Goal: Information Seeking & Learning: Learn about a topic

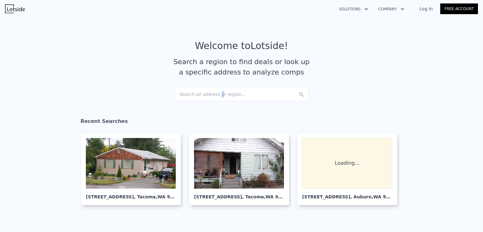
click at [212, 93] on div "Search an address or region..." at bounding box center [241, 94] width 134 height 14
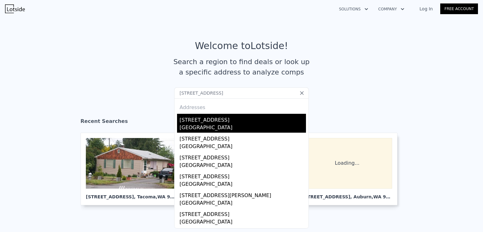
type input "[STREET_ADDRESS]"
click at [210, 120] on div "[STREET_ADDRESS]" at bounding box center [242, 119] width 126 height 10
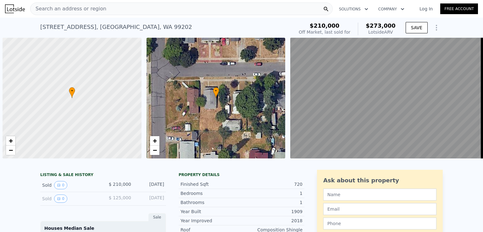
scroll to position [0, 3]
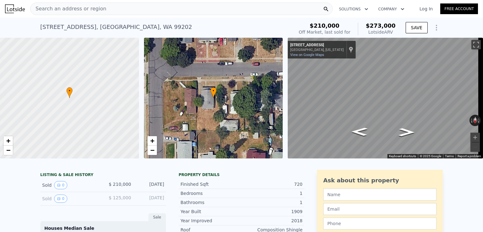
click at [382, 24] on span "$273,000" at bounding box center [380, 25] width 30 height 7
copy span "$273,000"
type input "$ 271,000"
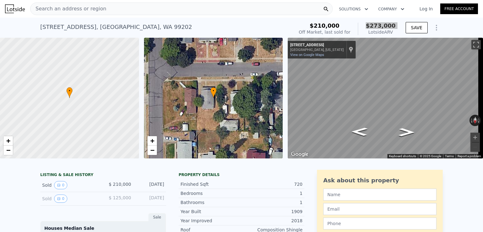
type input "$ 26,909"
click at [96, 12] on span "Search an address or region" at bounding box center [68, 9] width 76 height 8
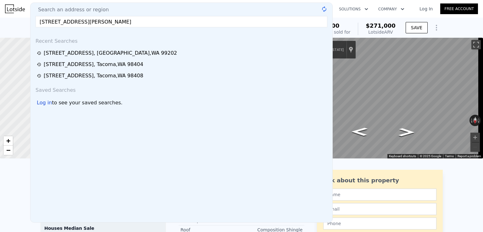
type input "[STREET_ADDRESS][PERSON_NAME]"
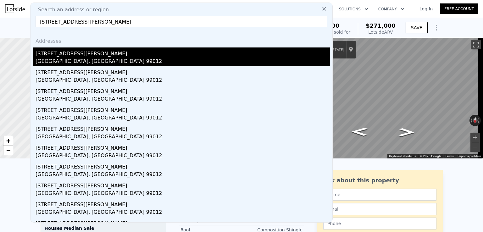
click at [93, 56] on div "[STREET_ADDRESS][PERSON_NAME]" at bounding box center [183, 52] width 294 height 10
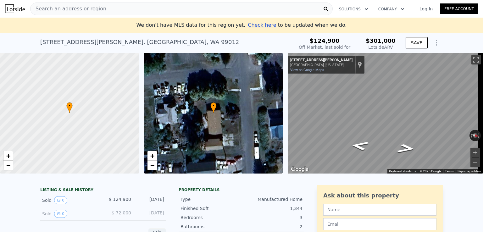
click at [101, 17] on nav "Search an address or region Solutions Company Open main menu Log In Free Account" at bounding box center [241, 9] width 483 height 18
click at [92, 8] on span "Search an address or region" at bounding box center [68, 9] width 76 height 8
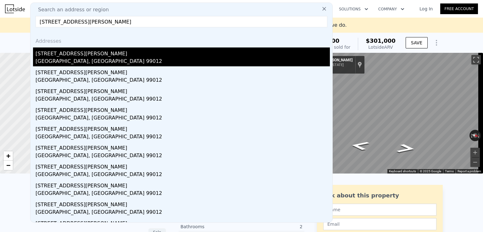
type input "[STREET_ADDRESS][PERSON_NAME]"
click at [79, 57] on div "[STREET_ADDRESS][PERSON_NAME]" at bounding box center [183, 52] width 294 height 10
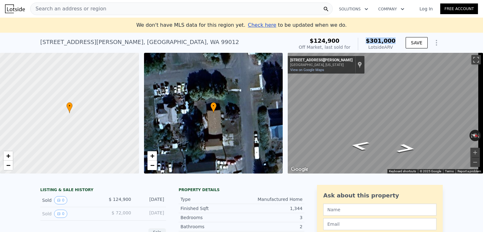
drag, startPoint x: 369, startPoint y: 38, endPoint x: 396, endPoint y: 39, distance: 27.3
click at [396, 39] on div "$124,900 Off Market, last sold for $301,000 Lotside ARV" at bounding box center [347, 44] width 102 height 18
copy span "$301,000"
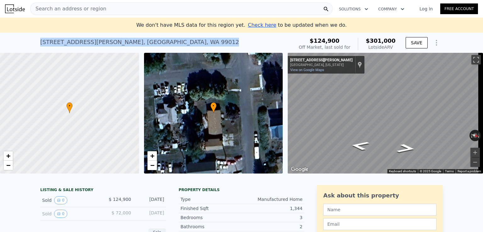
drag, startPoint x: 123, startPoint y: 42, endPoint x: 35, endPoint y: 42, distance: 88.6
click at [35, 42] on div "[STREET_ADDRESS][PERSON_NAME] Sold [DATE] for $124,900 (~ARV $301k ) $124,900 O…" at bounding box center [241, 43] width 483 height 20
copy div "[STREET_ADDRESS][PERSON_NAME]"
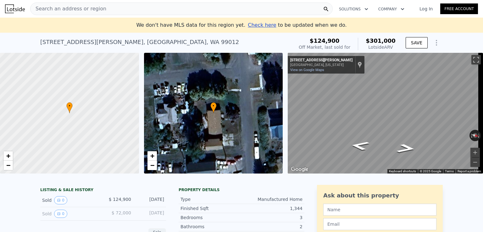
click at [107, 7] on div "Search an address or region" at bounding box center [181, 9] width 302 height 13
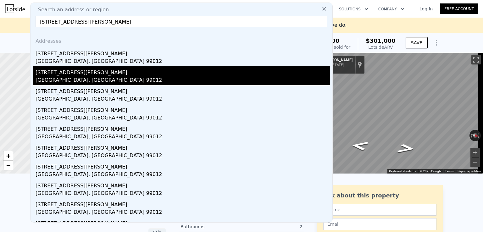
type input "[STREET_ADDRESS][PERSON_NAME]"
click at [71, 77] on div "[GEOGRAPHIC_DATA], [GEOGRAPHIC_DATA] 99012" at bounding box center [183, 80] width 294 height 9
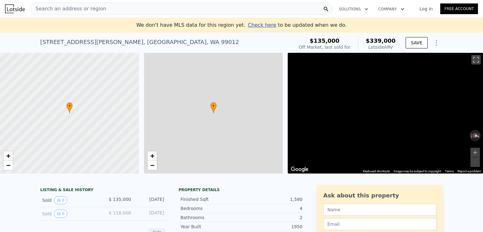
click at [383, 38] on span "$339,000" at bounding box center [380, 40] width 30 height 7
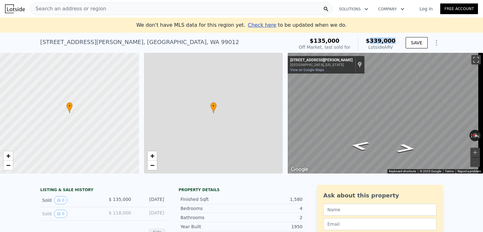
click at [383, 38] on span "$339,000" at bounding box center [380, 40] width 30 height 7
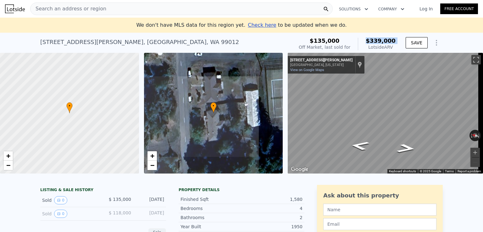
copy span "$339,000"
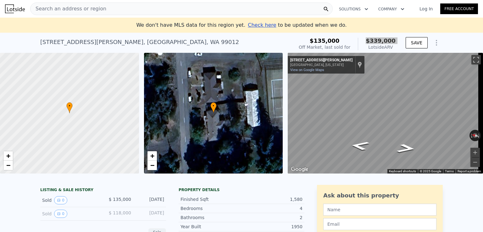
type input "$ 343,000"
type input "$ 173,805"
type input "$ 339,000"
type input "$ 170,089"
click at [114, 10] on div "Search an address or region" at bounding box center [181, 9] width 302 height 13
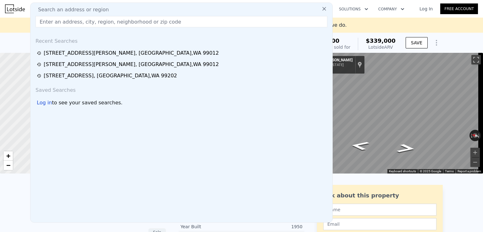
type input "[STREET_ADDRESS]"
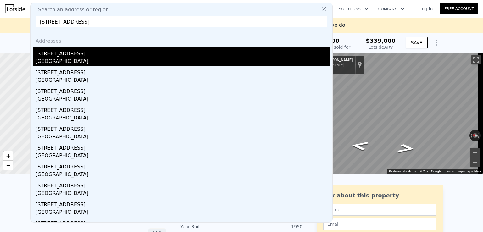
type input "$ 343,000"
type input "$ 173,805"
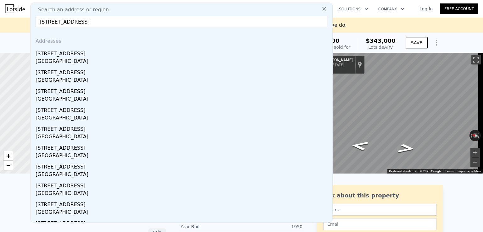
drag, startPoint x: 157, startPoint y: 22, endPoint x: 95, endPoint y: 23, distance: 61.9
click at [95, 23] on input "[STREET_ADDRESS]" at bounding box center [182, 21] width 292 height 11
click at [118, 23] on input "[STREET_ADDRESS]" at bounding box center [182, 21] width 292 height 11
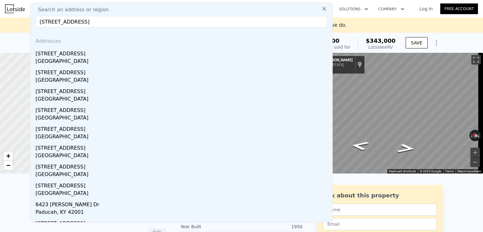
paste input "[GEOGRAPHIC_DATA]"
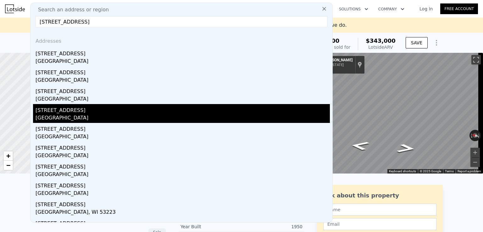
type input "[STREET_ADDRESS]"
click at [128, 114] on div "[GEOGRAPHIC_DATA]" at bounding box center [183, 118] width 294 height 9
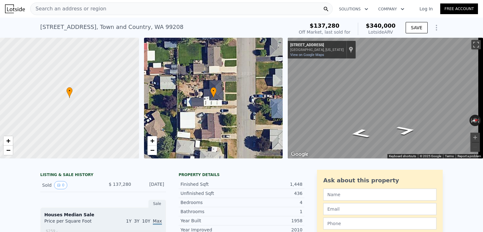
click at [380, 27] on span "$340,000" at bounding box center [380, 25] width 30 height 7
copy span "$340,000"
